Goal: Task Accomplishment & Management: Manage account settings

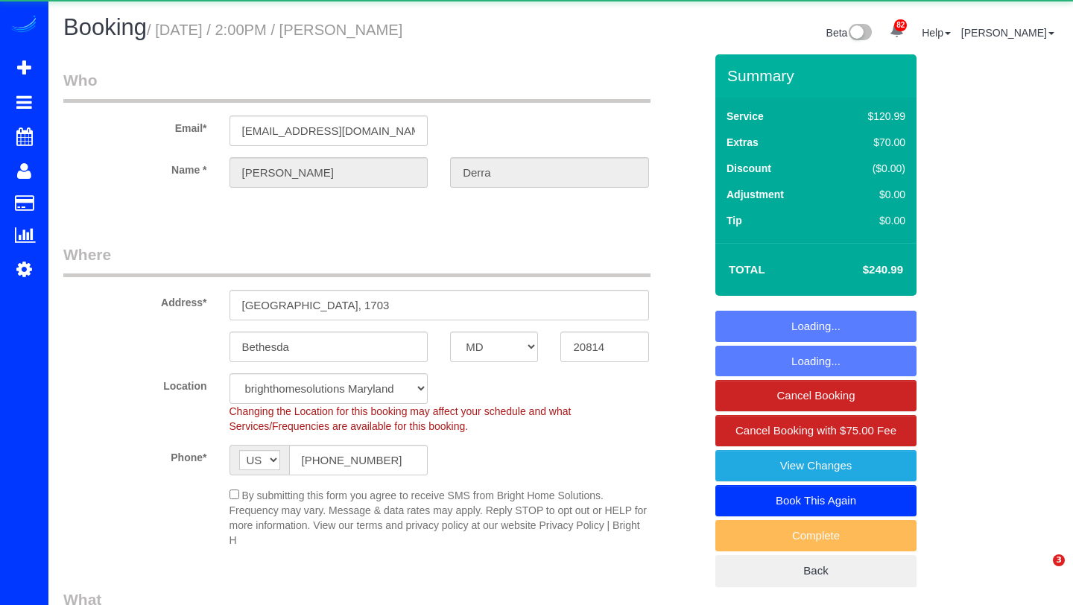
select select "MD"
select select "2"
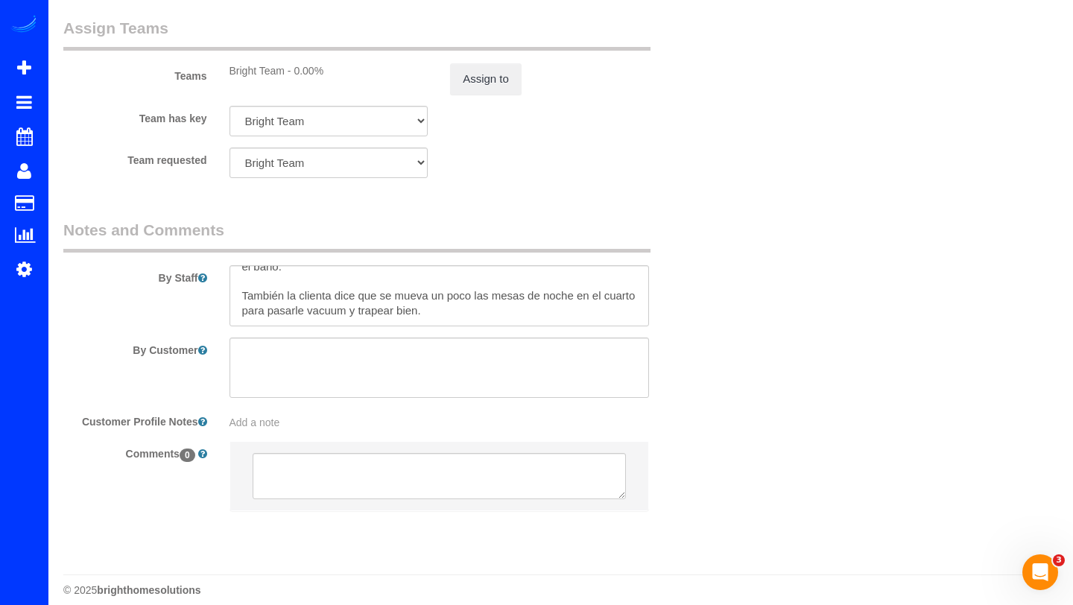
scroll to position [2184, 0]
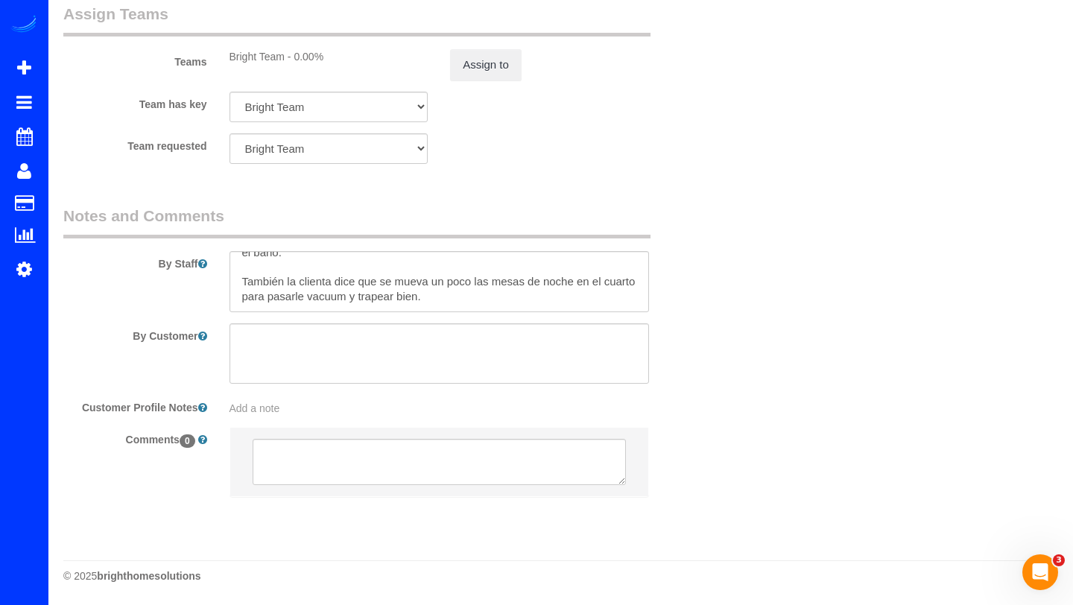
click at [281, 411] on div "Add a note" at bounding box center [440, 408] width 420 height 15
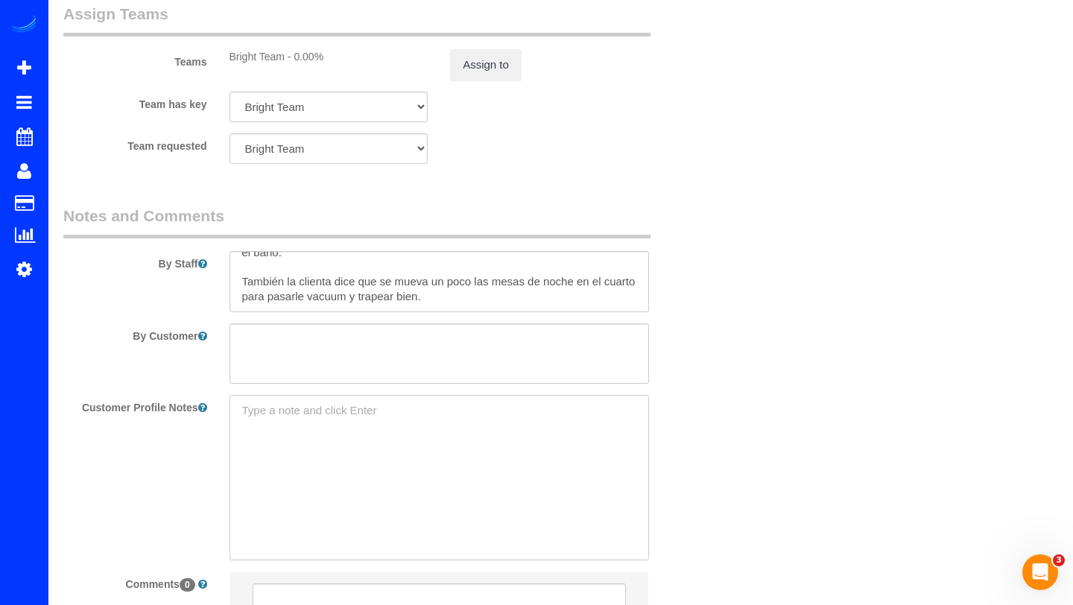
click at [281, 411] on textarea at bounding box center [440, 477] width 420 height 165
click at [590, 413] on textarea "Los pisos deben limpiarse con jabon primero y luego [PERSON_NAME] poco diliudo …" at bounding box center [440, 477] width 420 height 165
click at [502, 425] on textarea "Los pisos deben limpiarse con jabon primero y luego [PERSON_NAME] diliudo en ag…" at bounding box center [440, 477] width 420 height 165
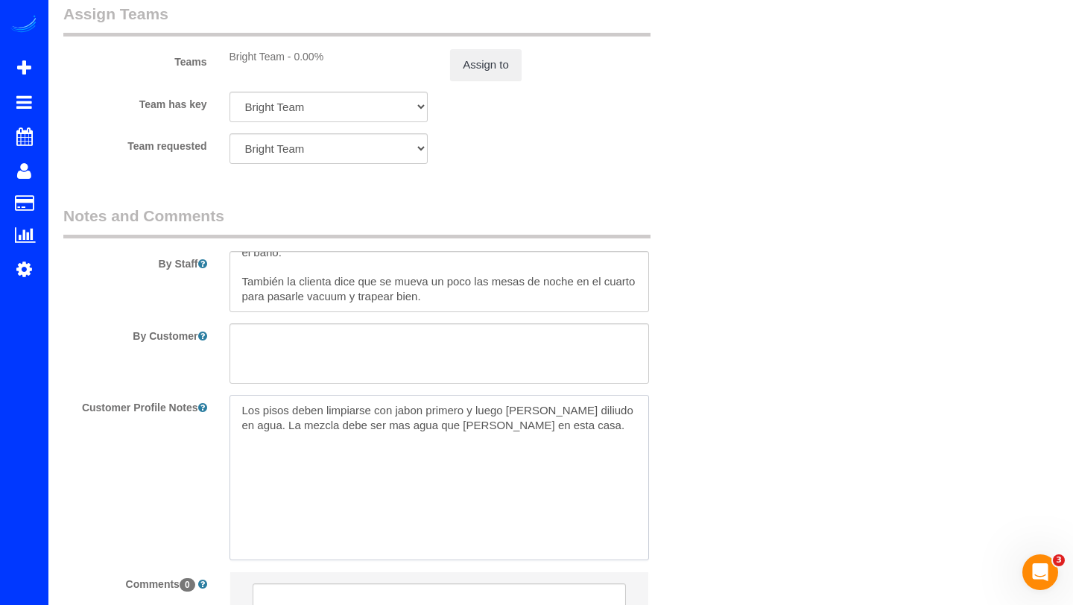
type textarea "Los pisos deben limpiarse con jabon primero y luego [PERSON_NAME] diliudo en ag…"
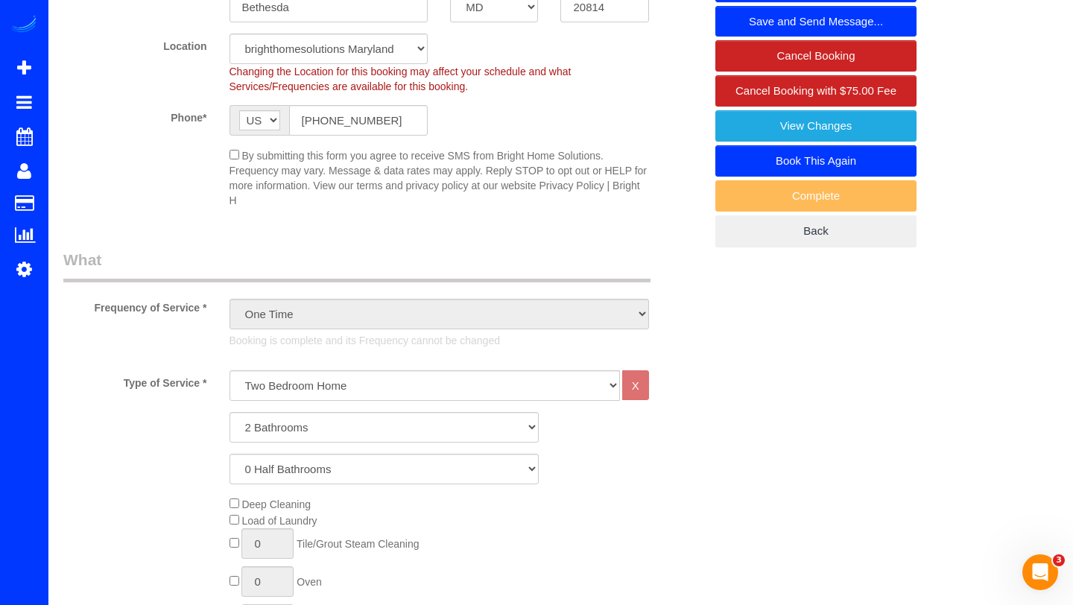
scroll to position [0, 0]
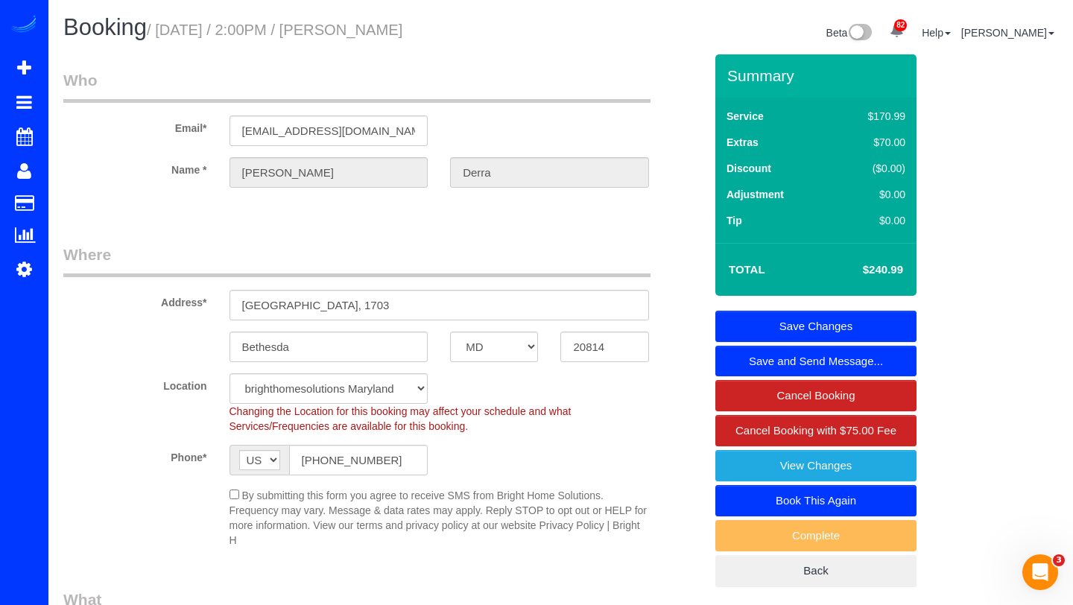
click at [842, 317] on link "Save Changes" at bounding box center [816, 326] width 201 height 31
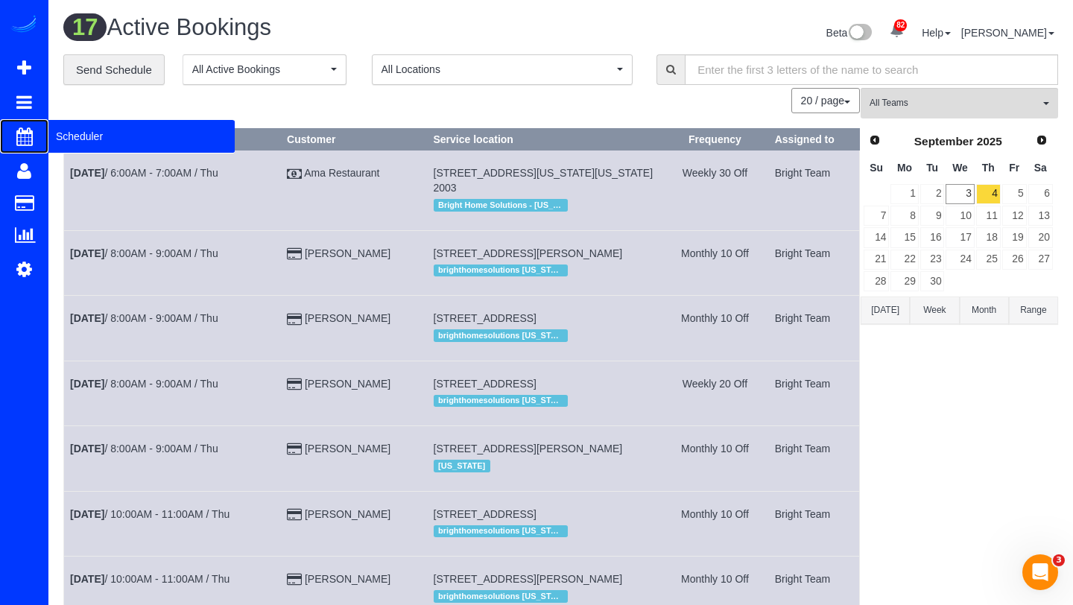
click at [71, 133] on span "Scheduler" at bounding box center [141, 136] width 186 height 34
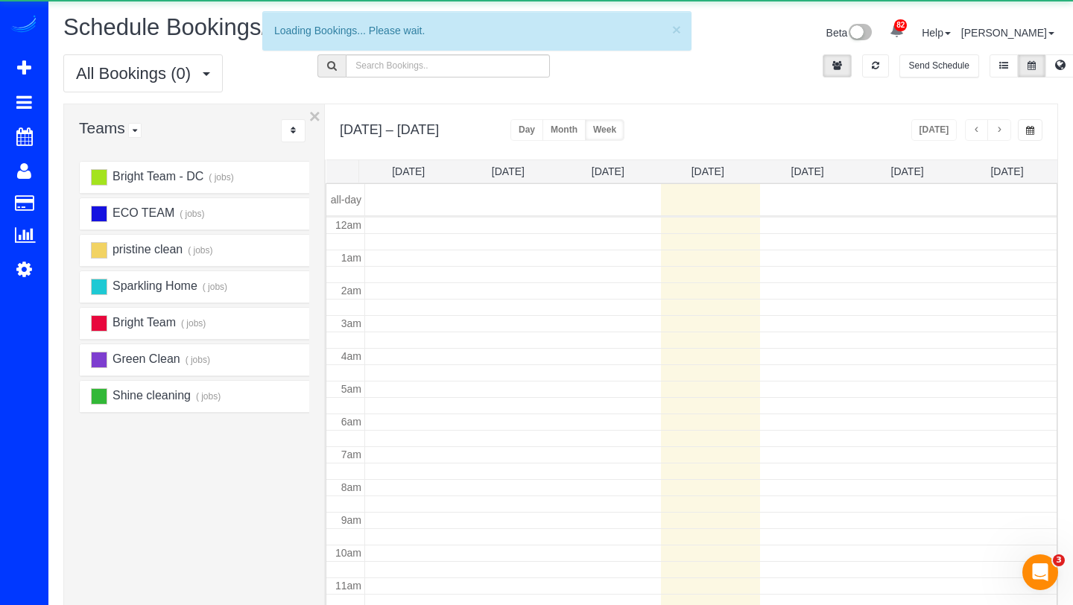
scroll to position [198, 0]
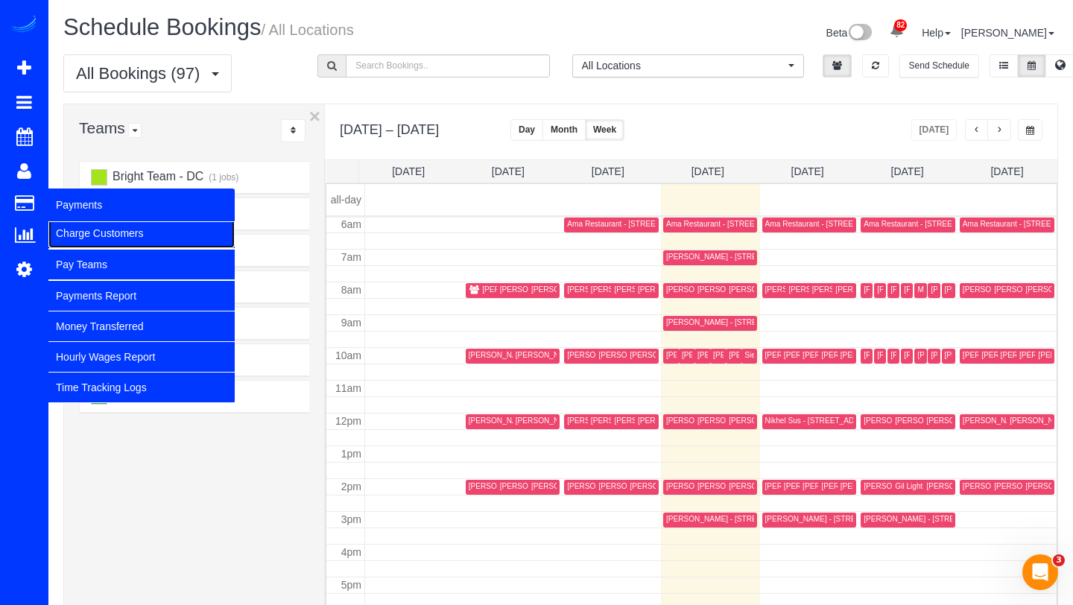
click at [66, 233] on link "Charge Customers" at bounding box center [141, 233] width 186 height 30
select select
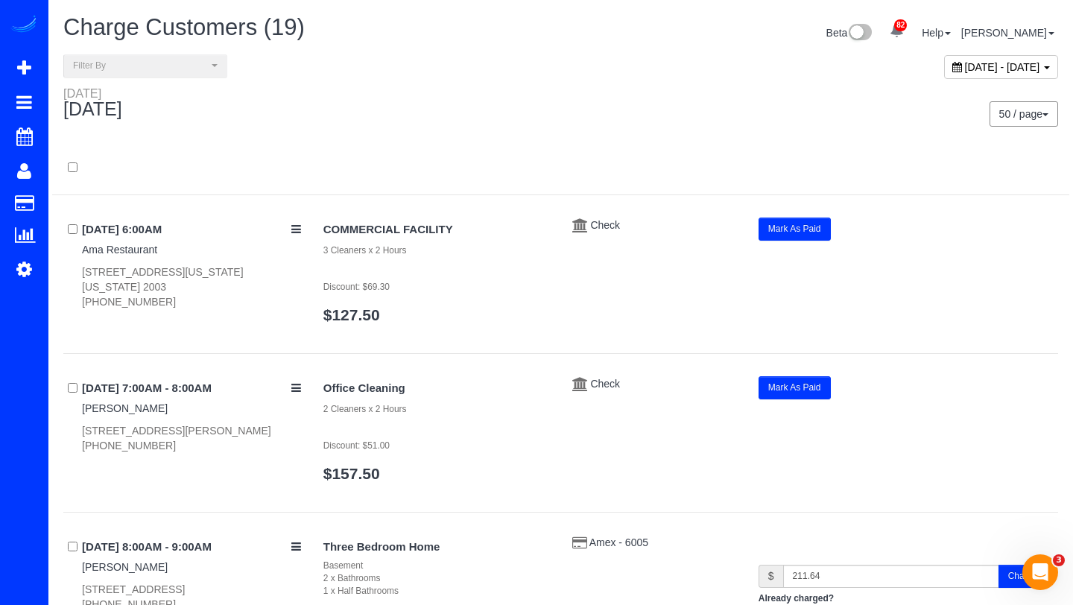
click at [944, 74] on div "[DATE] - [DATE]" at bounding box center [1001, 67] width 114 height 24
type input "**********"
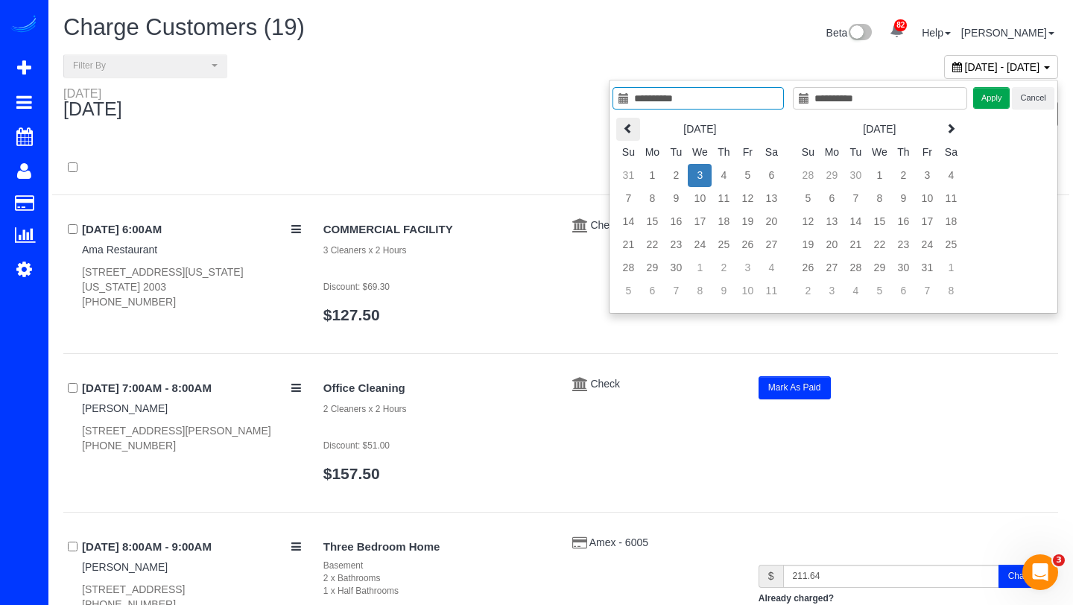
click at [637, 130] on th at bounding box center [628, 129] width 24 height 23
type input "**********"
click at [730, 265] on td "28" at bounding box center [724, 267] width 24 height 23
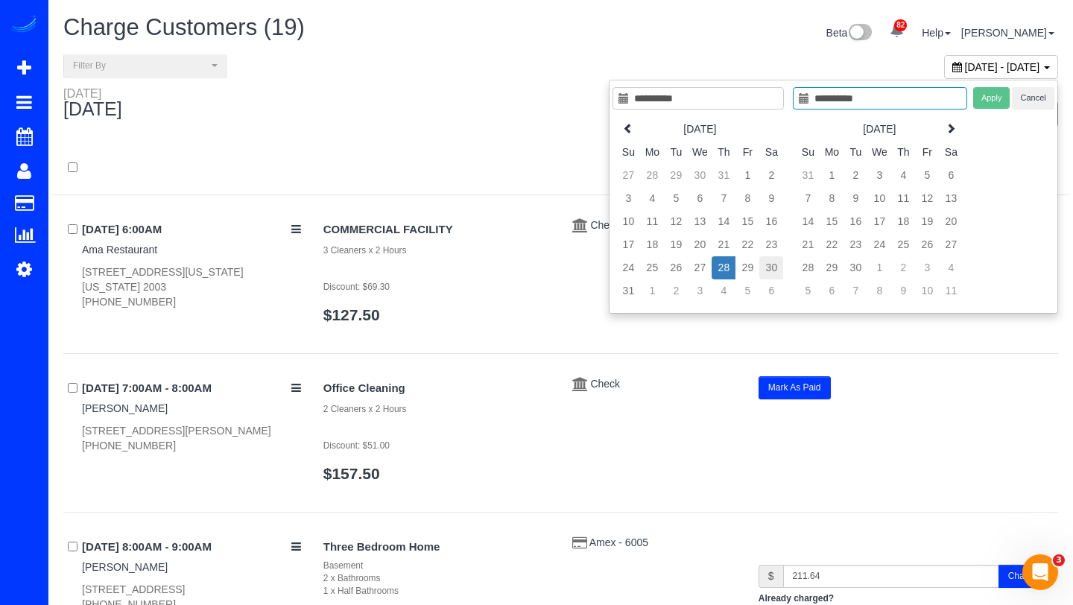
type input "**********"
click at [769, 264] on td "30" at bounding box center [772, 267] width 24 height 23
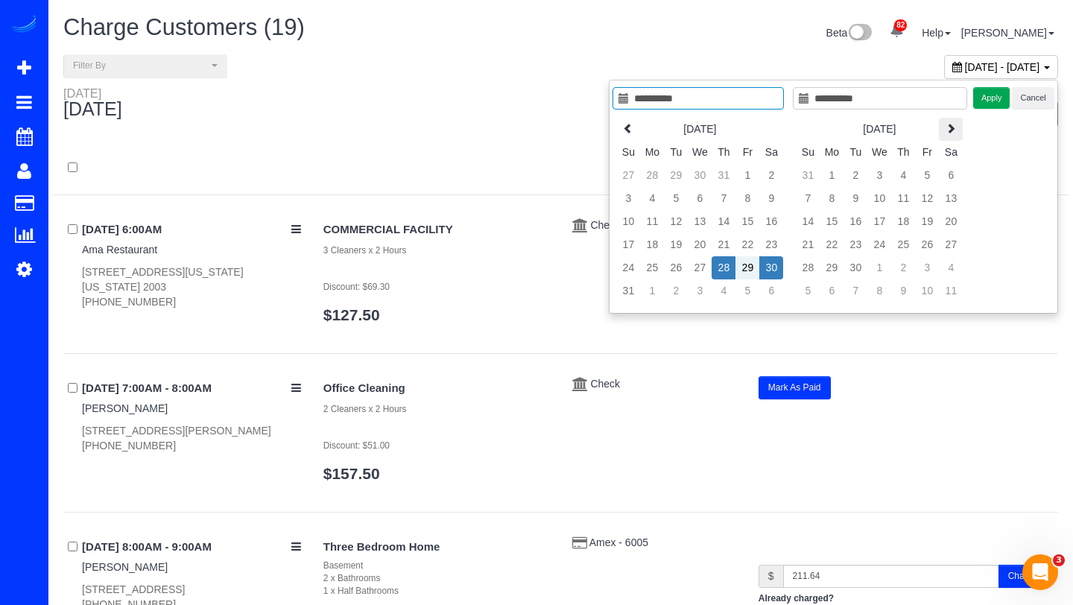
type input "**********"
click at [996, 92] on button "Apply" at bounding box center [992, 98] width 37 height 22
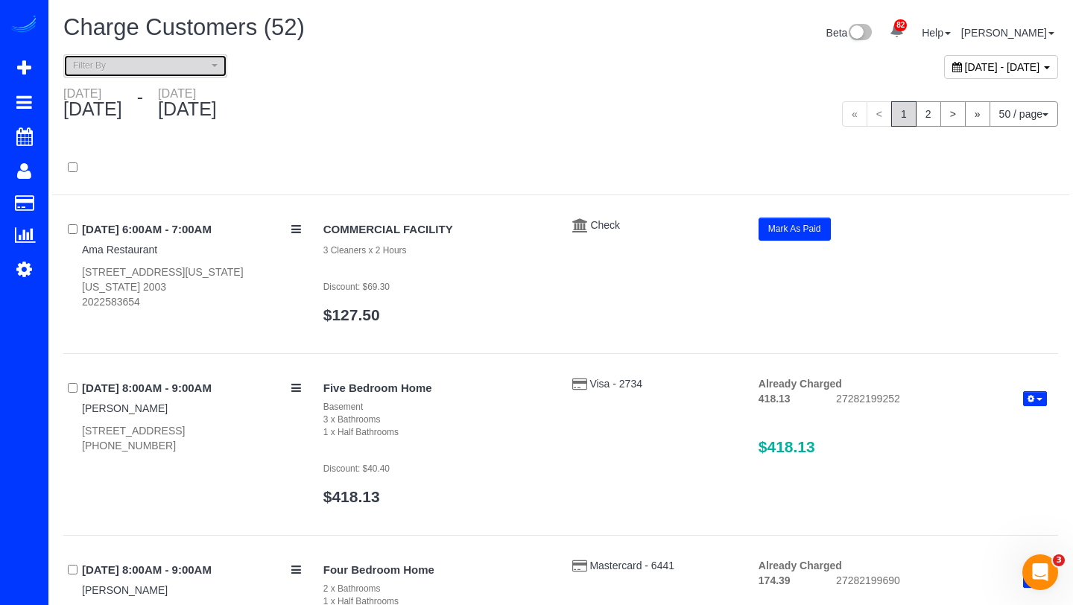
click at [192, 66] on span "Filter By" at bounding box center [140, 66] width 135 height 13
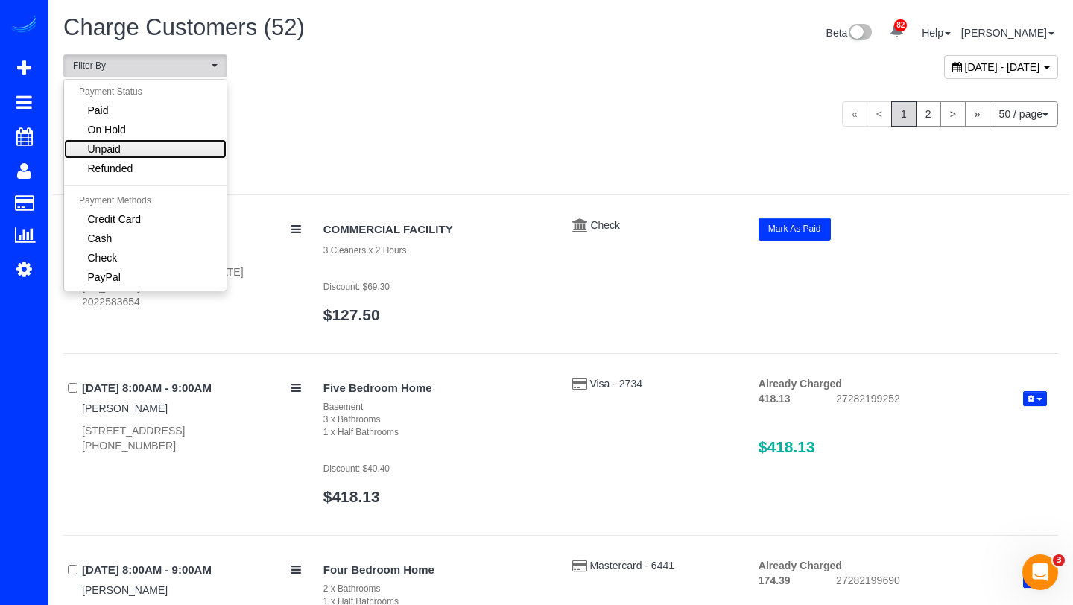
click at [136, 149] on link "Unpaid" at bounding box center [145, 148] width 162 height 19
select select "******"
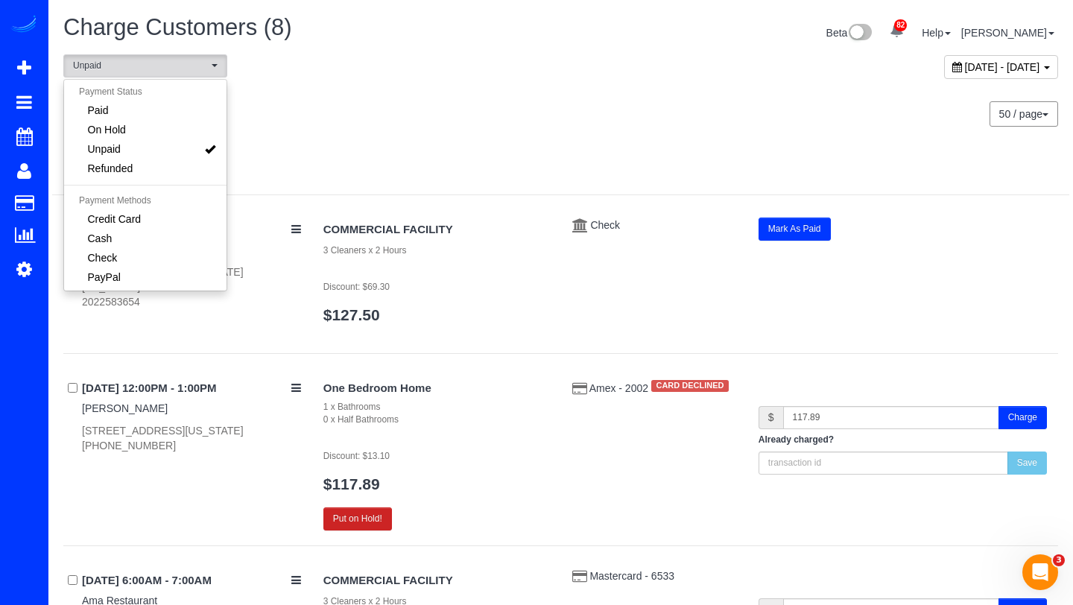
click at [403, 165] on div at bounding box center [560, 176] width 1017 height 39
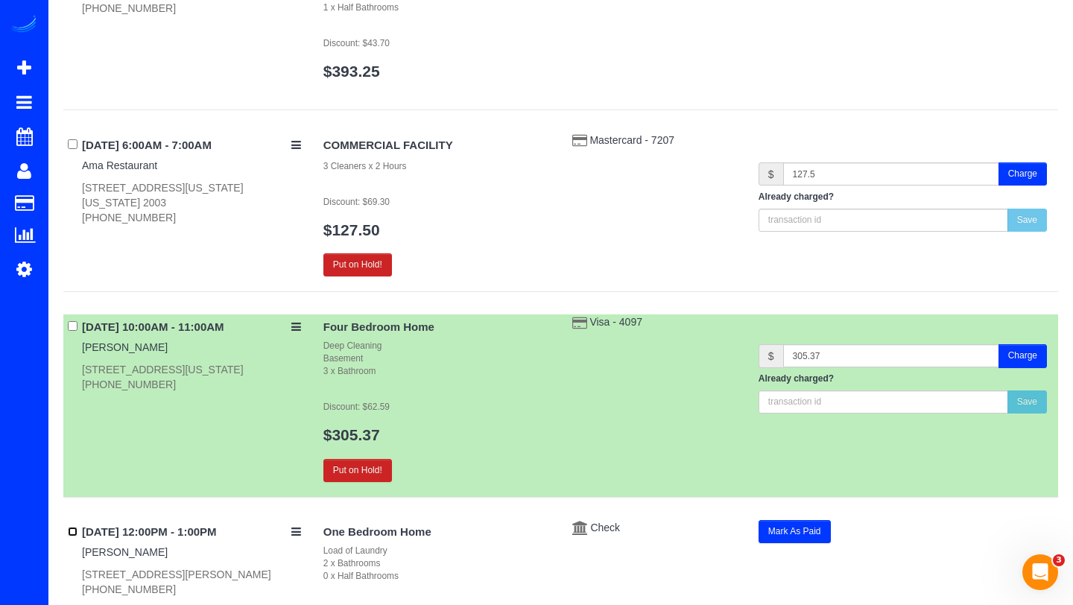
scroll to position [1035, 0]
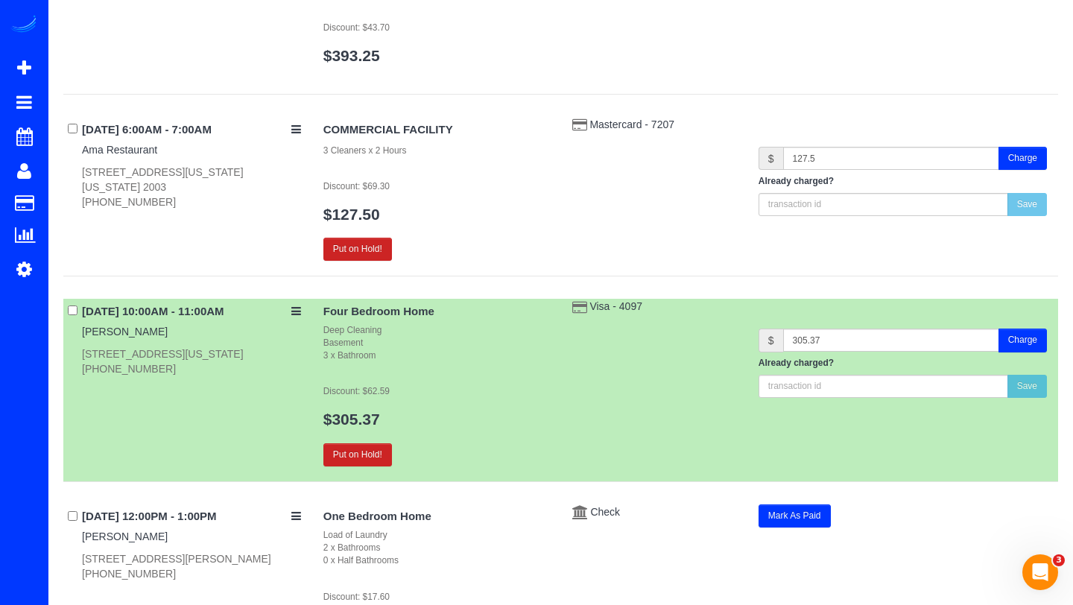
click at [1026, 344] on button "Charge" at bounding box center [1023, 340] width 48 height 23
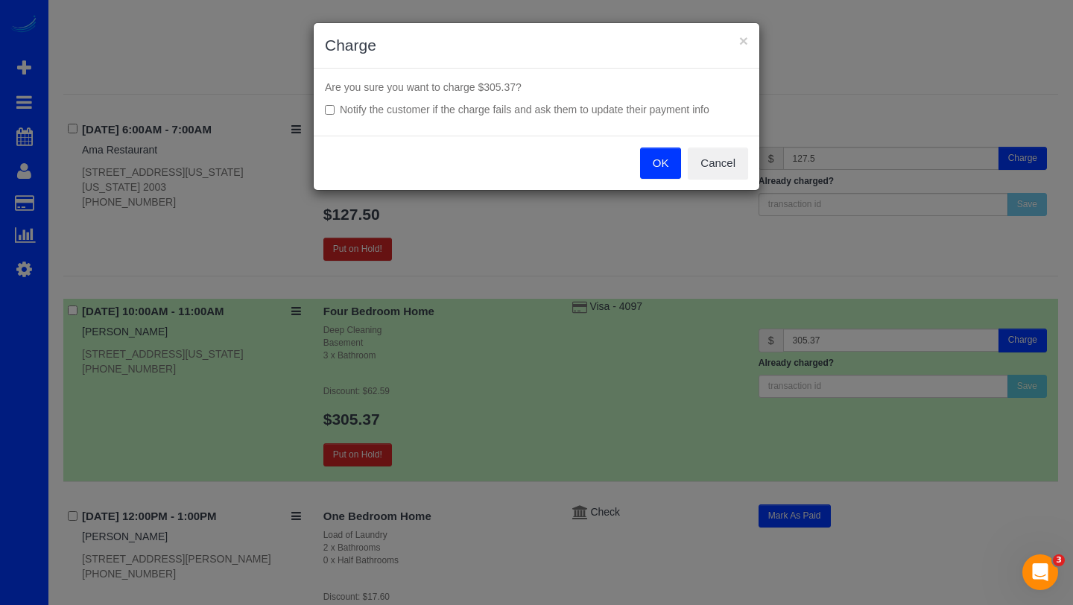
click at [653, 171] on button "OK" at bounding box center [661, 163] width 42 height 31
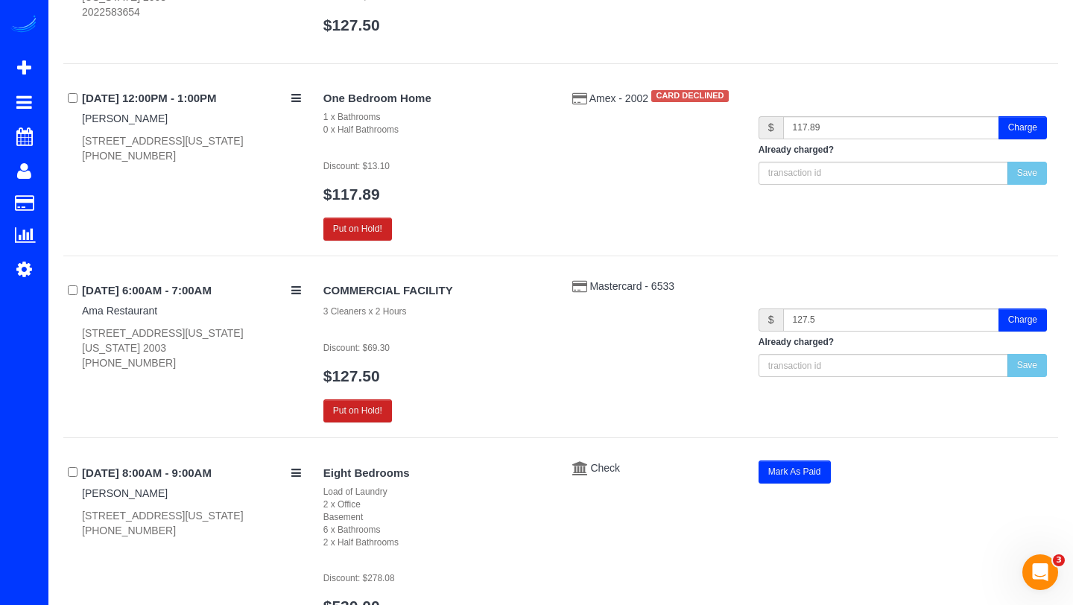
scroll to position [0, 0]
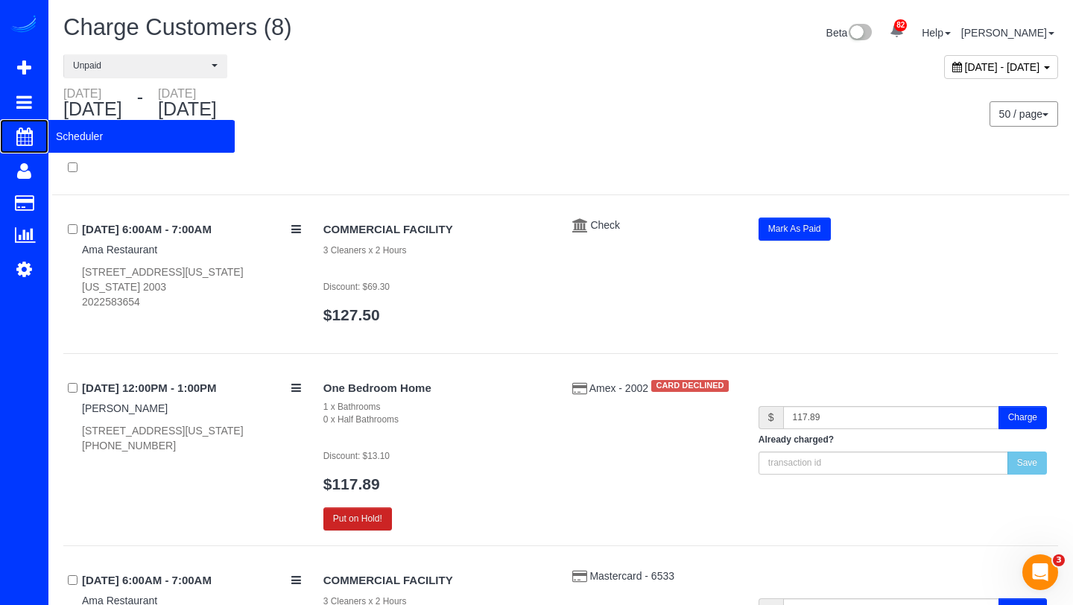
click at [77, 139] on span "Scheduler" at bounding box center [141, 136] width 186 height 34
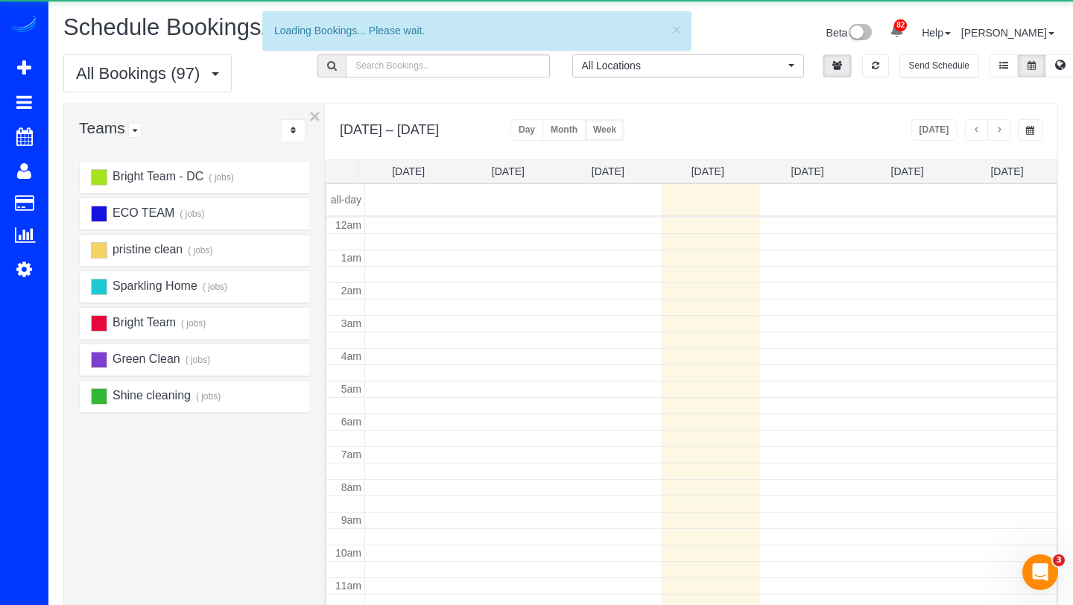
scroll to position [198, 0]
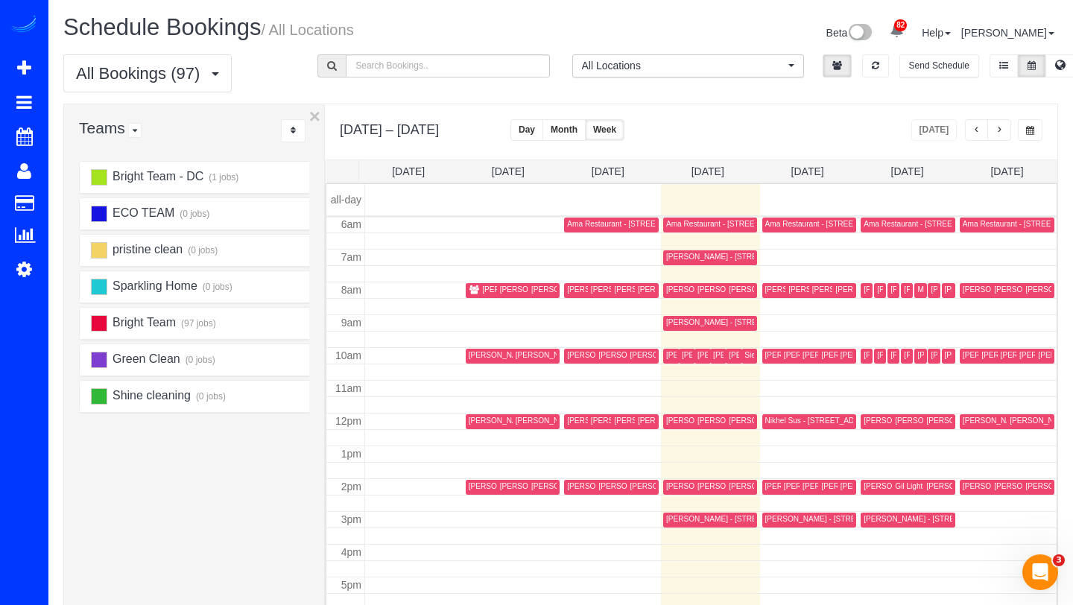
click at [986, 127] on button "button" at bounding box center [977, 130] width 24 height 22
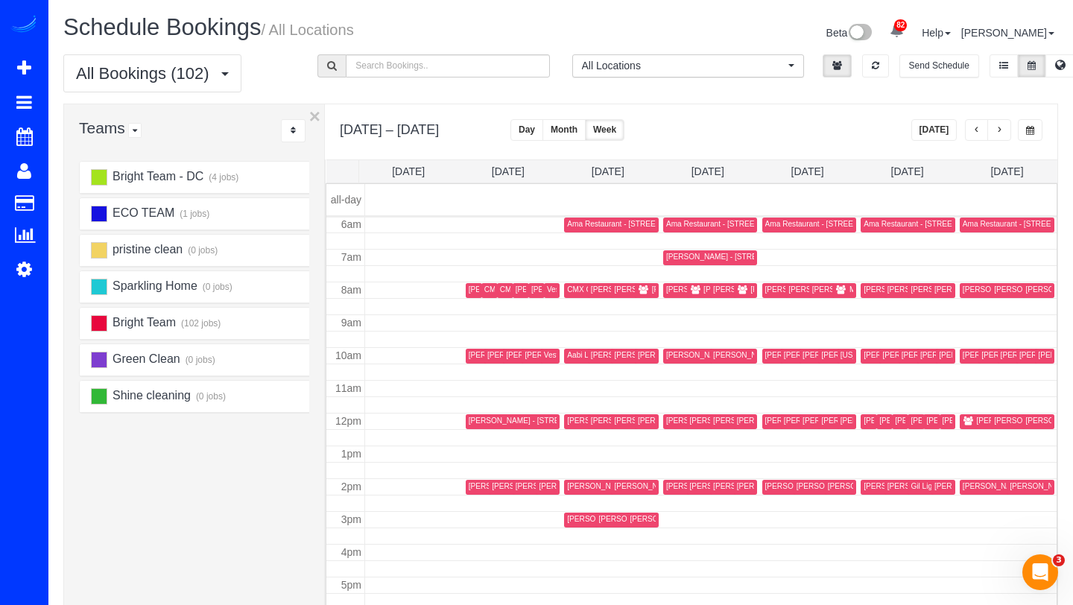
click at [1000, 180] on th "[DATE]" at bounding box center [1008, 171] width 100 height 22
click at [1007, 176] on link "[DATE]" at bounding box center [1007, 171] width 33 height 12
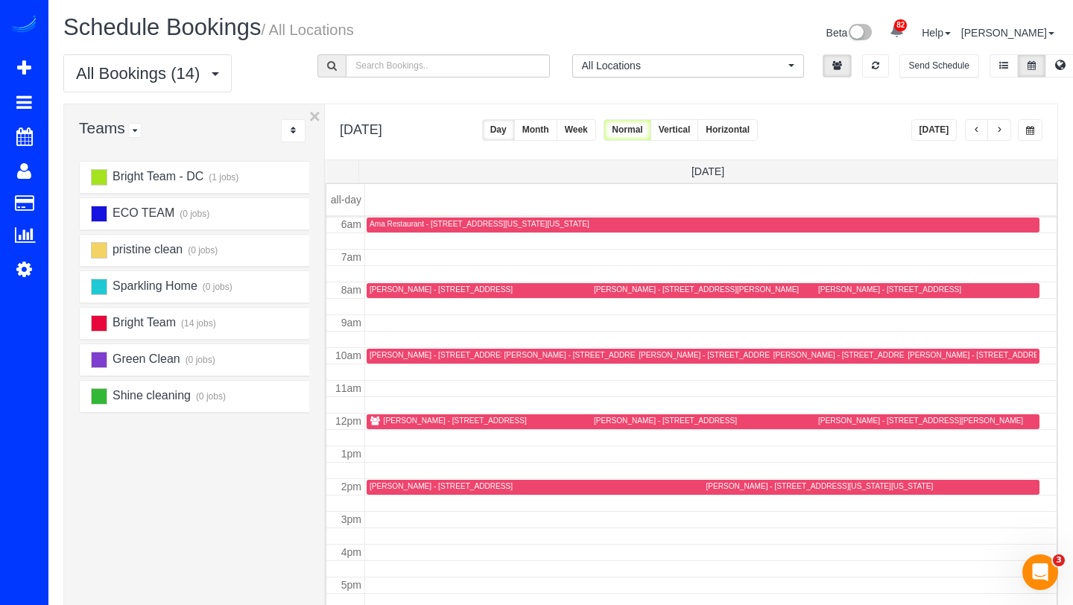
click at [408, 490] on div "[PERSON_NAME] - [STREET_ADDRESS]" at bounding box center [441, 487] width 143 height 10
